Goal: Transaction & Acquisition: Purchase product/service

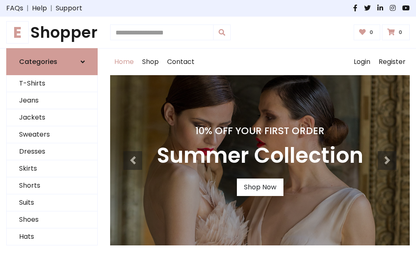
click at [208, 133] on h4 "10% Off Your First Order" at bounding box center [260, 131] width 207 height 12
click at [260, 188] on link "Shop Now" at bounding box center [260, 187] width 47 height 17
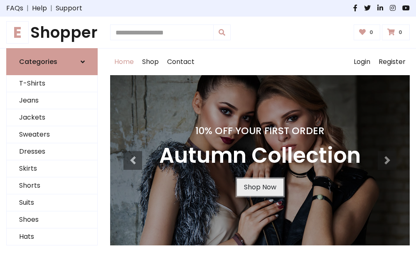
click at [260, 188] on link "Shop Now" at bounding box center [260, 187] width 47 height 17
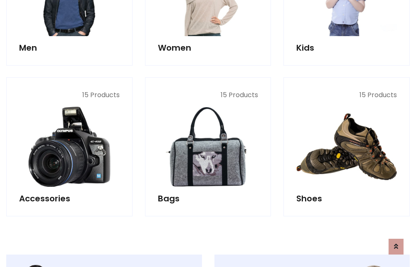
scroll to position [829, 0]
